Goal: Information Seeking & Learning: Learn about a topic

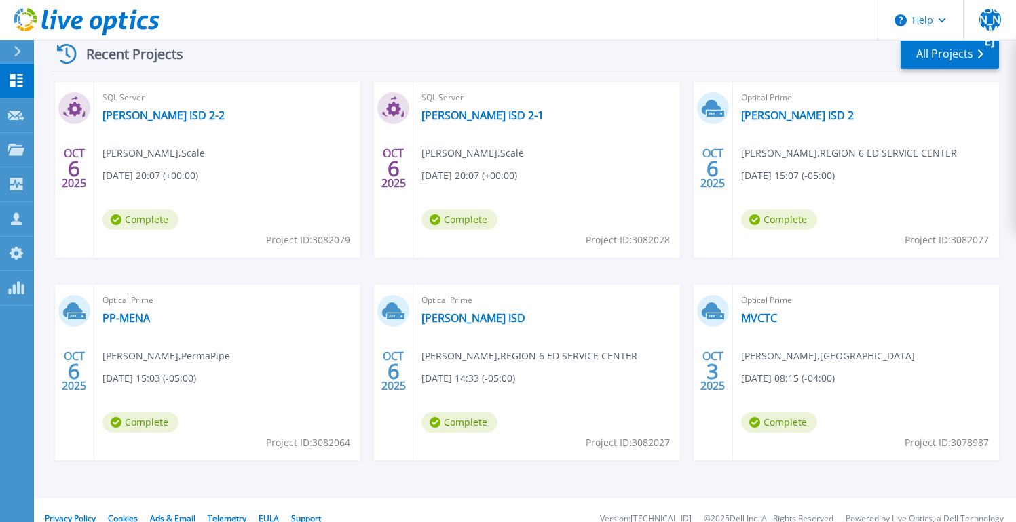
scroll to position [216, 0]
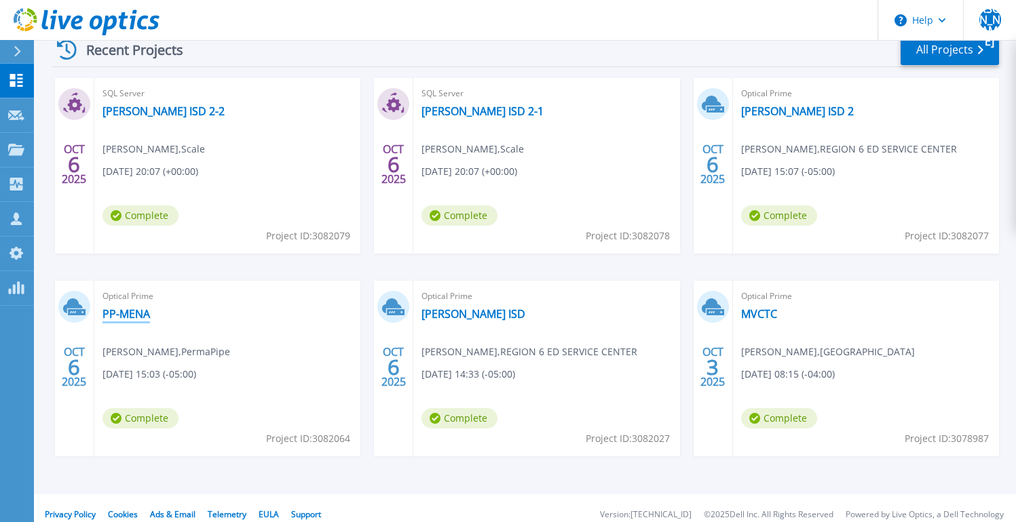
click at [138, 315] on link "PP-MENA" at bounding box center [125, 314] width 47 height 14
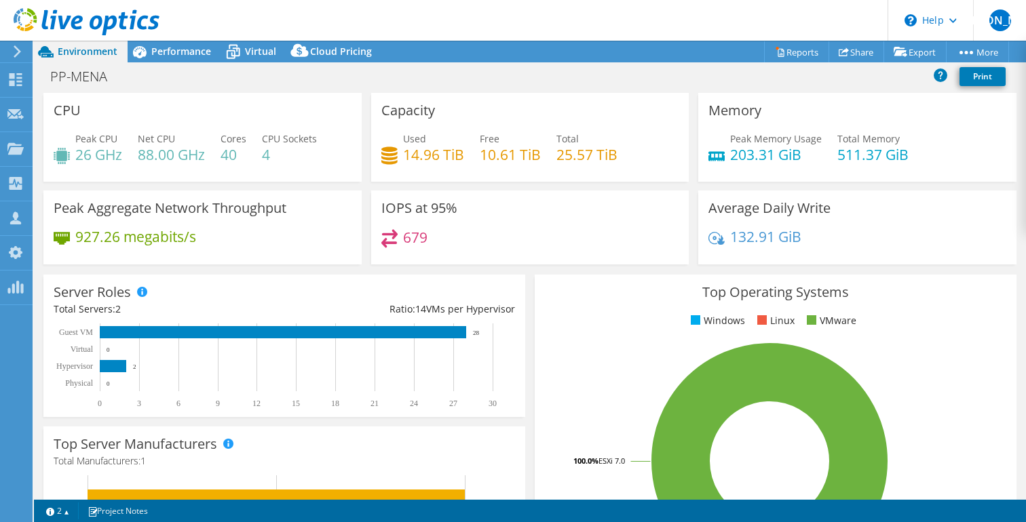
select select "USD"
click at [179, 48] on span "Performance" at bounding box center [181, 51] width 60 height 13
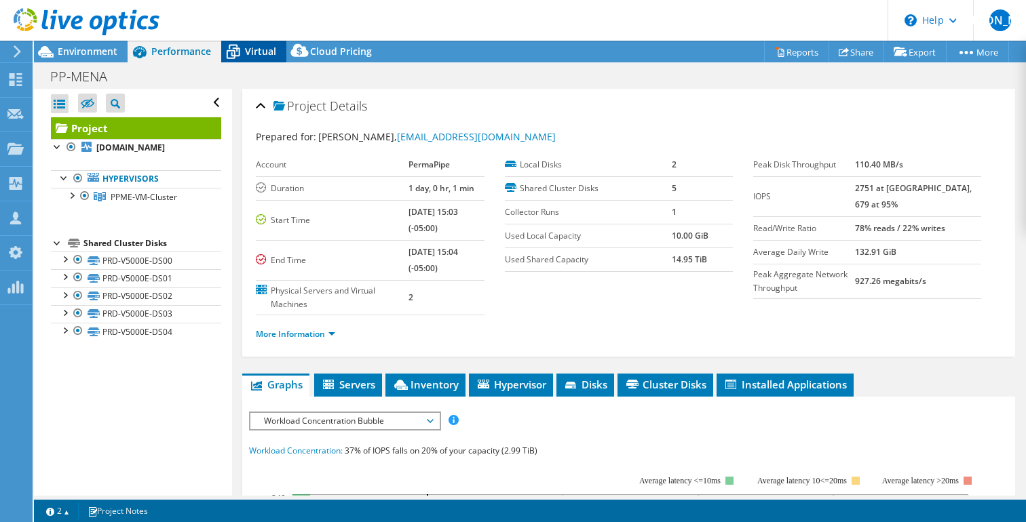
click at [256, 52] on span "Virtual" at bounding box center [260, 51] width 31 height 13
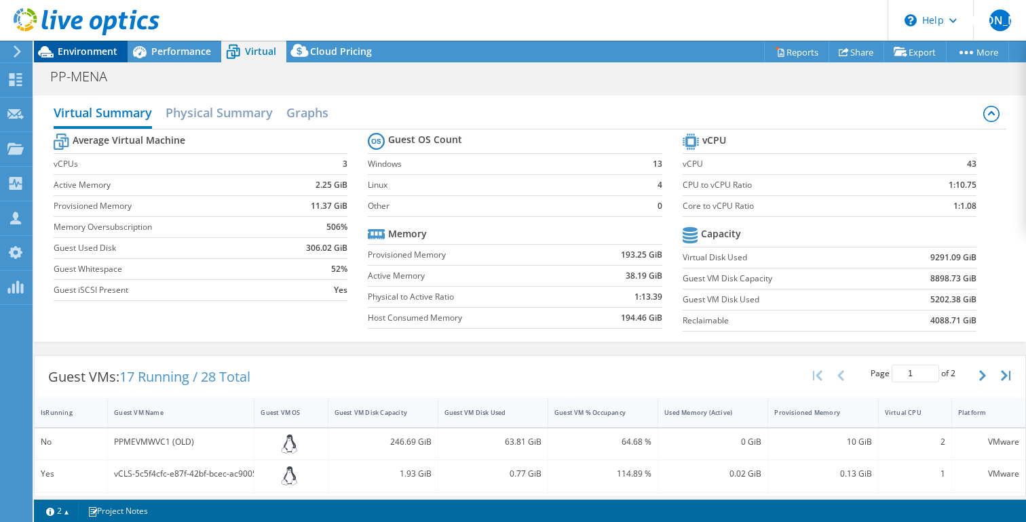
click at [108, 54] on span "Environment" at bounding box center [88, 51] width 60 height 13
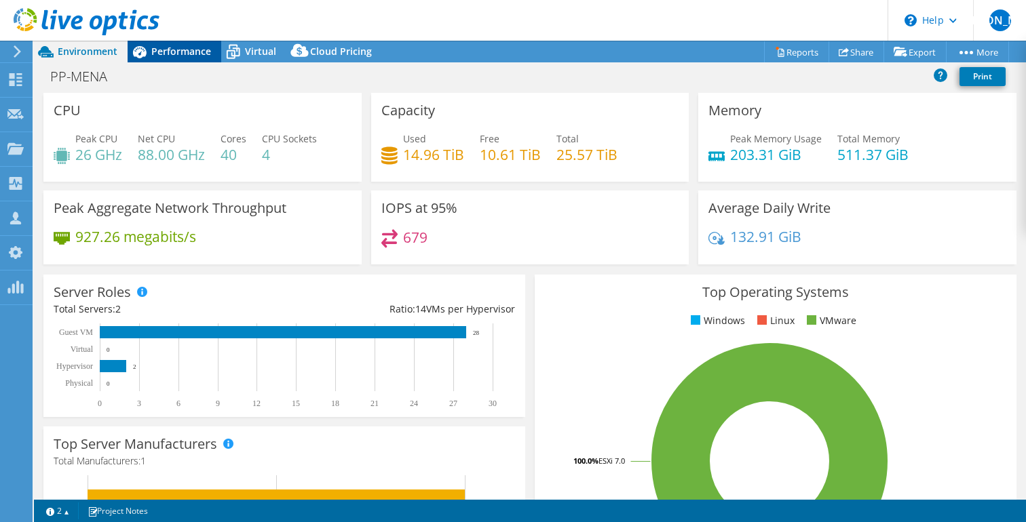
click at [195, 54] on span "Performance" at bounding box center [181, 51] width 60 height 13
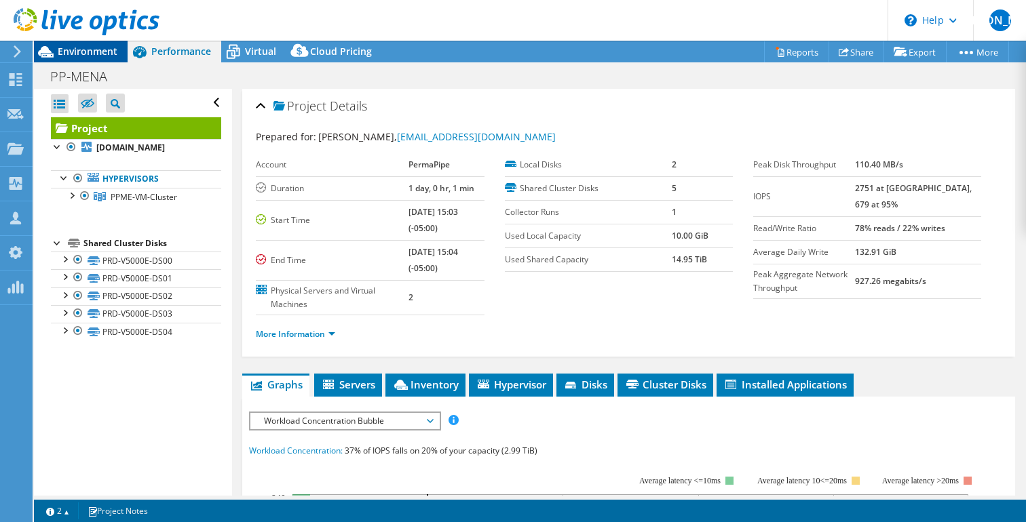
click at [107, 54] on span "Environment" at bounding box center [88, 51] width 60 height 13
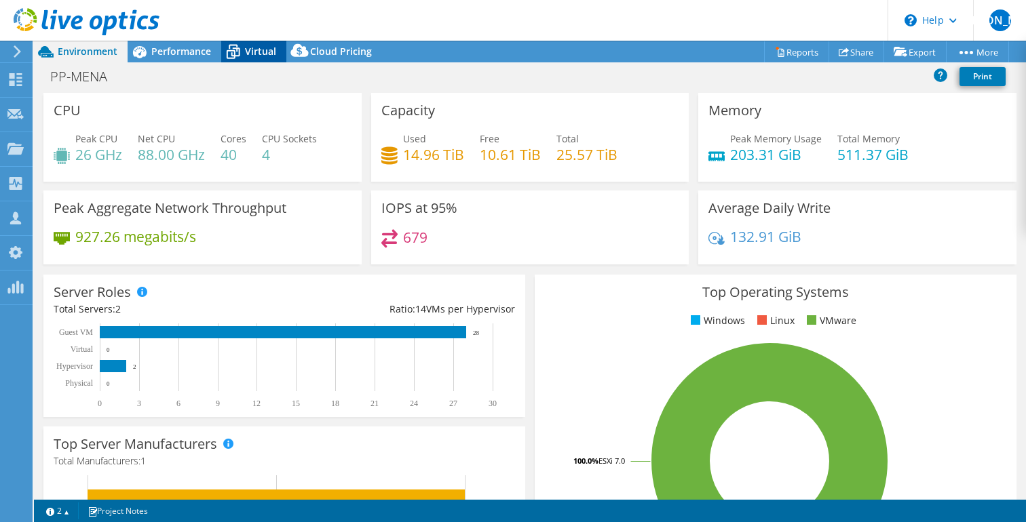
click at [252, 52] on span "Virtual" at bounding box center [260, 51] width 31 height 13
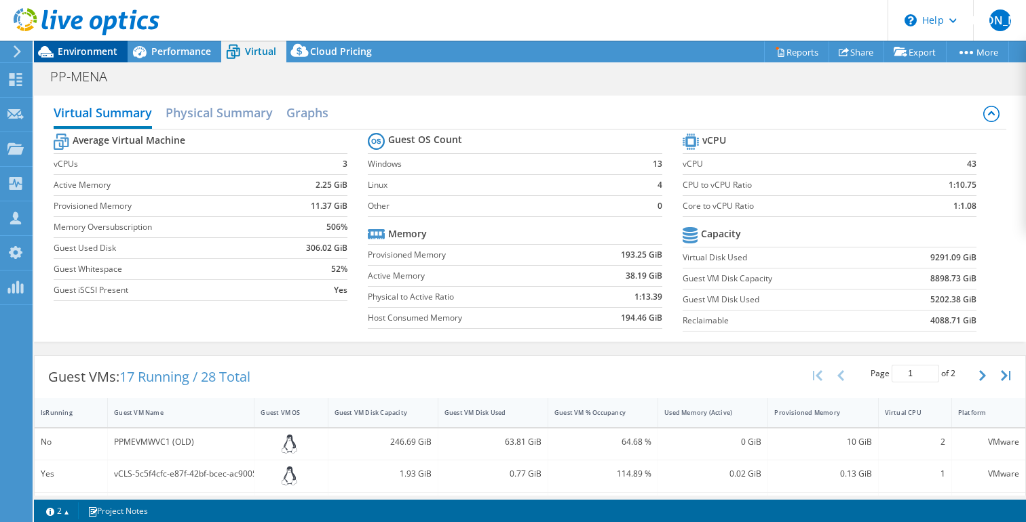
click at [85, 47] on span "Environment" at bounding box center [88, 51] width 60 height 13
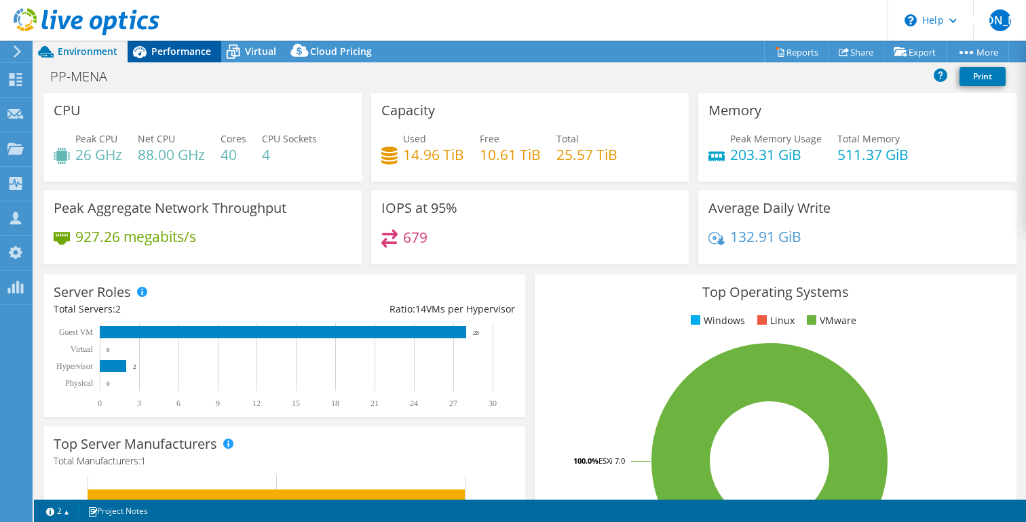
click at [175, 52] on span "Performance" at bounding box center [181, 51] width 60 height 13
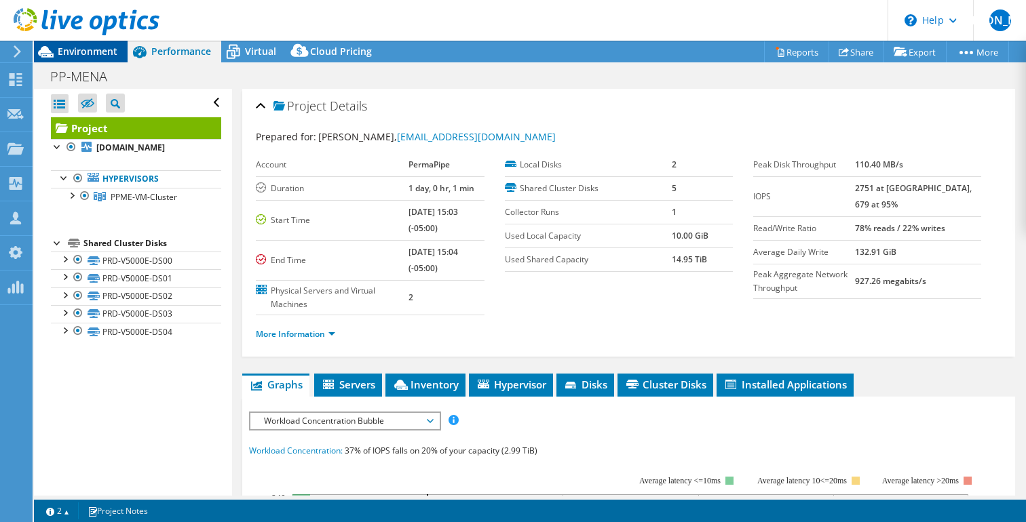
click at [83, 55] on span "Environment" at bounding box center [88, 51] width 60 height 13
